Goal: Information Seeking & Learning: Understand process/instructions

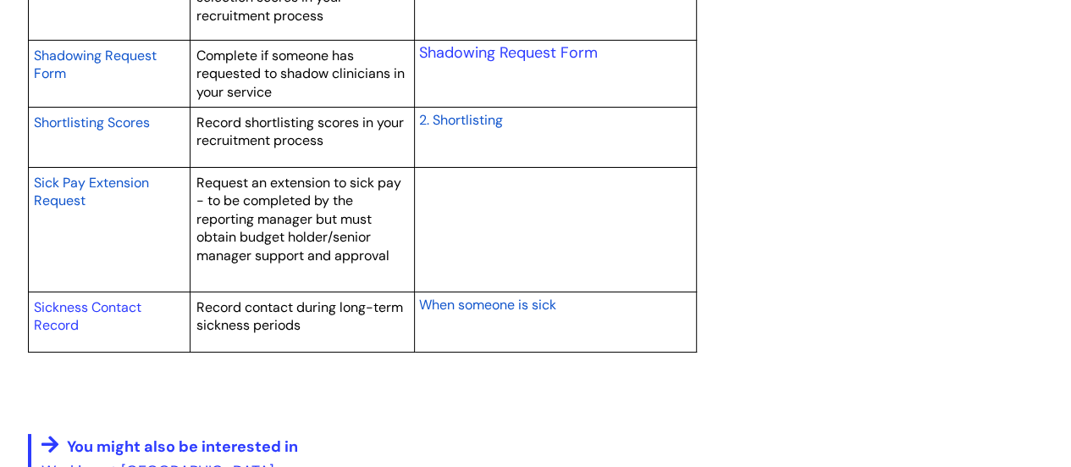
scroll to position [3048, 0]
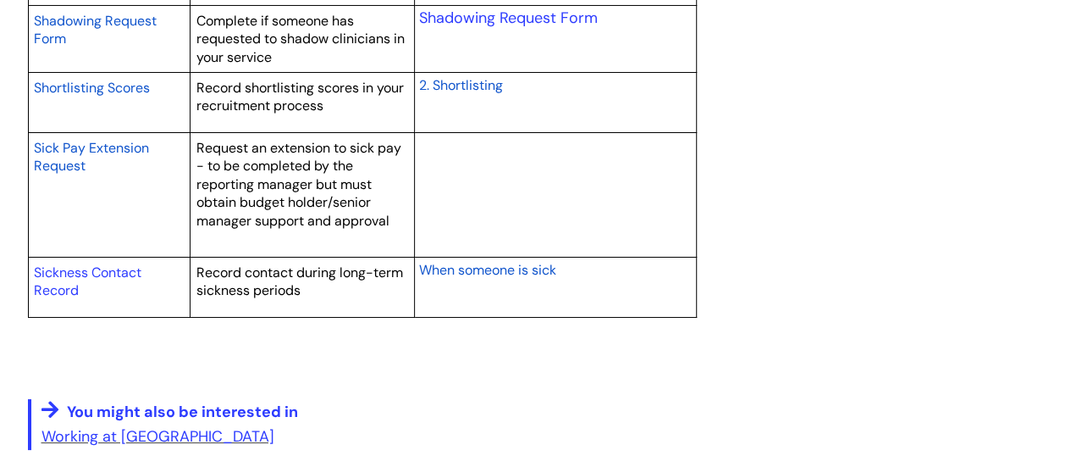
click at [484, 267] on span "When someone is sick" at bounding box center [486, 270] width 137 height 18
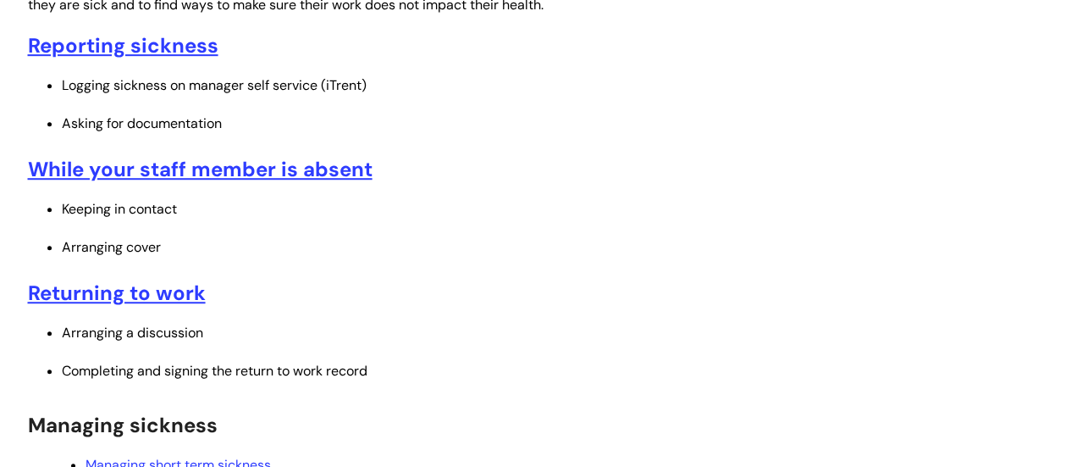
scroll to position [508, 0]
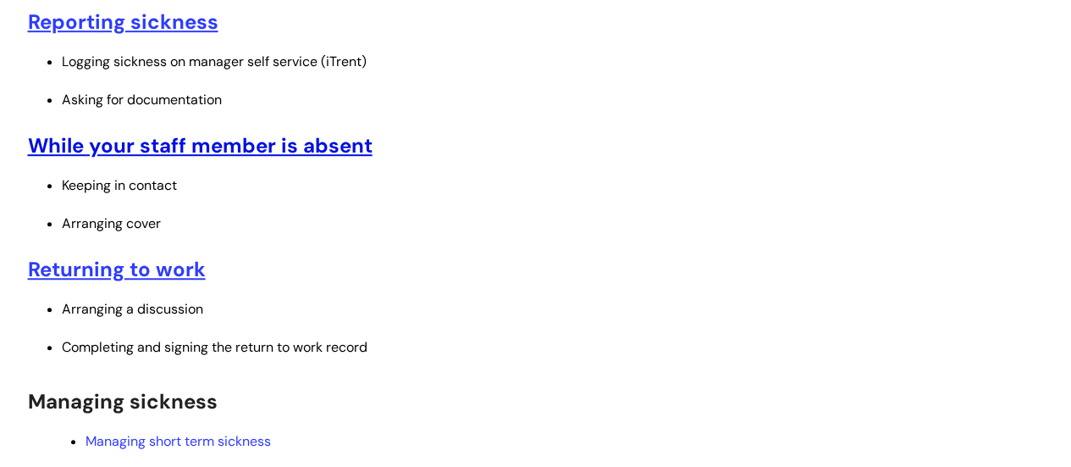
click at [225, 145] on u "While your staff member is absent" at bounding box center [200, 145] width 345 height 26
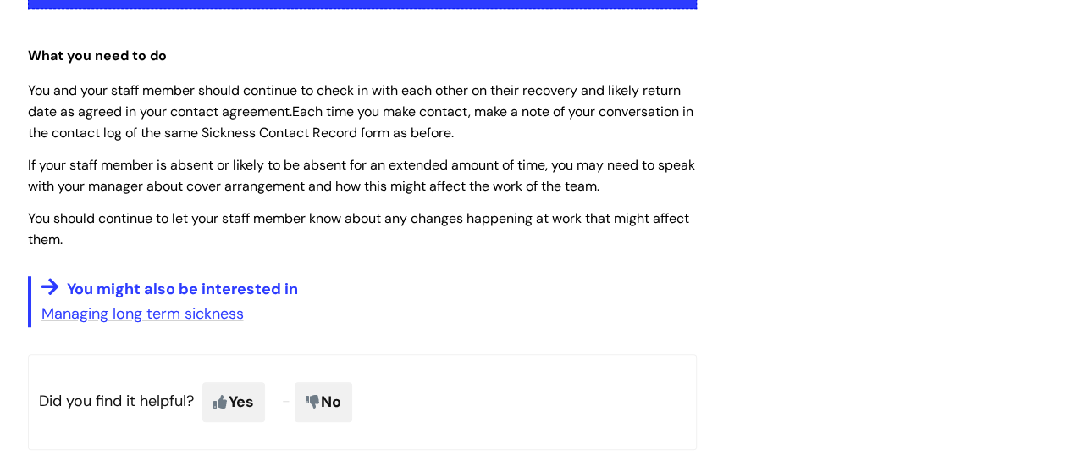
scroll to position [423, 0]
